Goal: Information Seeking & Learning: Learn about a topic

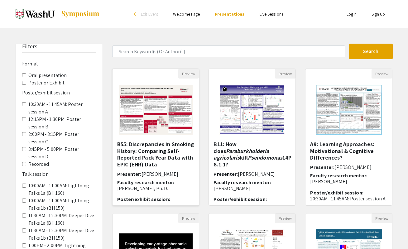
scroll to position [90, 0]
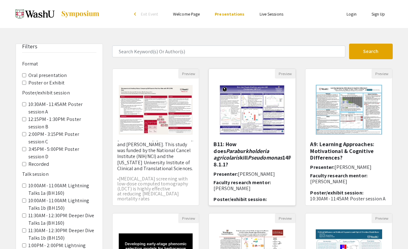
click at [257, 82] on img at bounding box center [252, 109] width 79 height 62
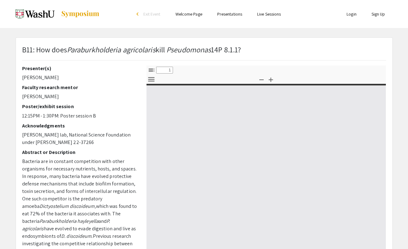
select select "custom"
type input "0"
select select "custom"
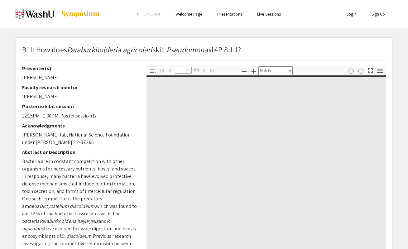
type input "1"
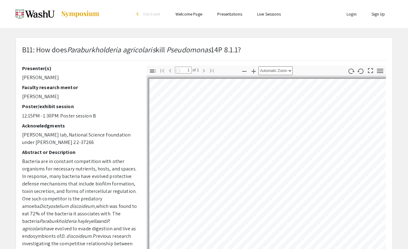
select select "auto"
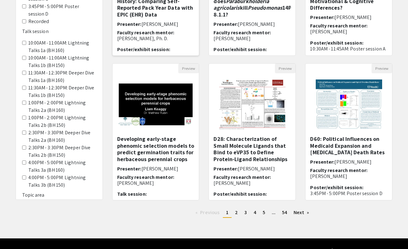
scroll to position [164, 0]
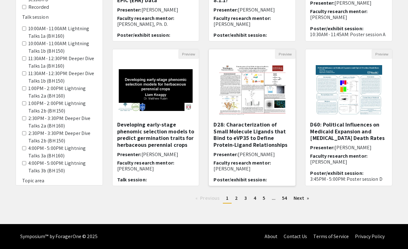
click at [240, 134] on h5 "D28: Characterization of Small Molecule Ligands that Bind to eVP35 to Define Pr…" at bounding box center [251, 134] width 77 height 27
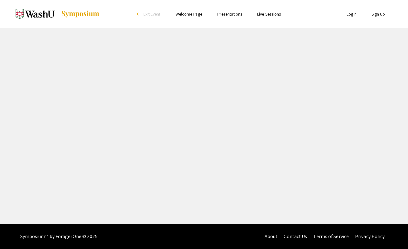
select select "custom"
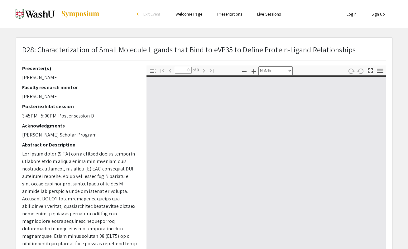
type input "1"
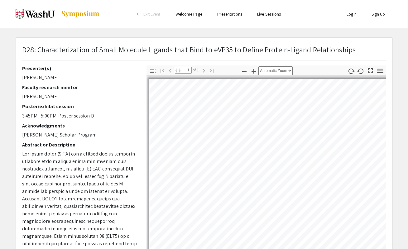
select select "auto"
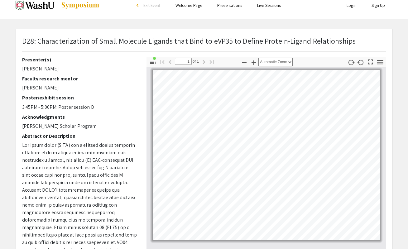
scroll to position [9, 0]
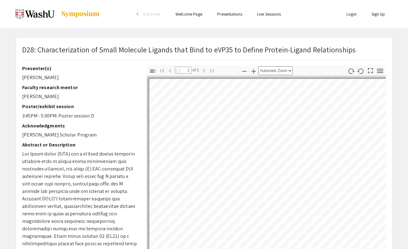
select select "auto"
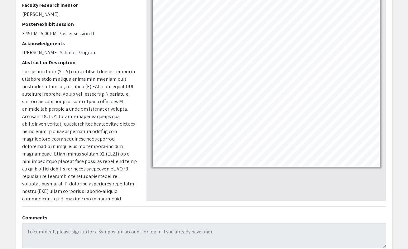
scroll to position [80, 0]
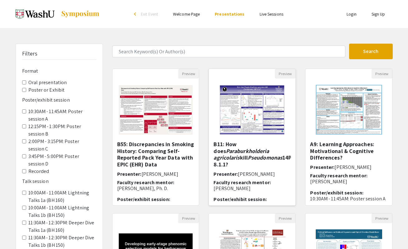
click at [262, 120] on img at bounding box center [252, 109] width 79 height 62
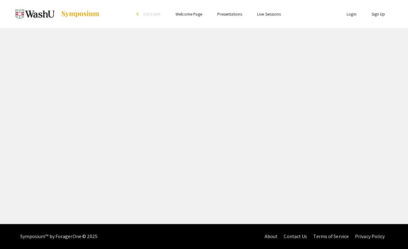
select select "custom"
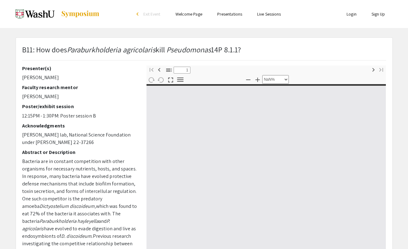
type input "0"
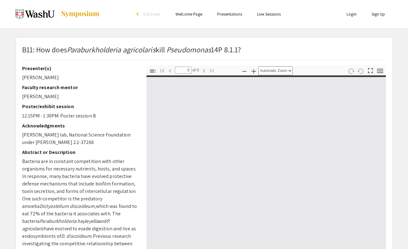
select select "custom"
type input "1"
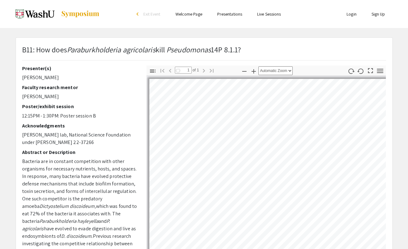
select select "auto"
